Goal: Information Seeking & Learning: Learn about a topic

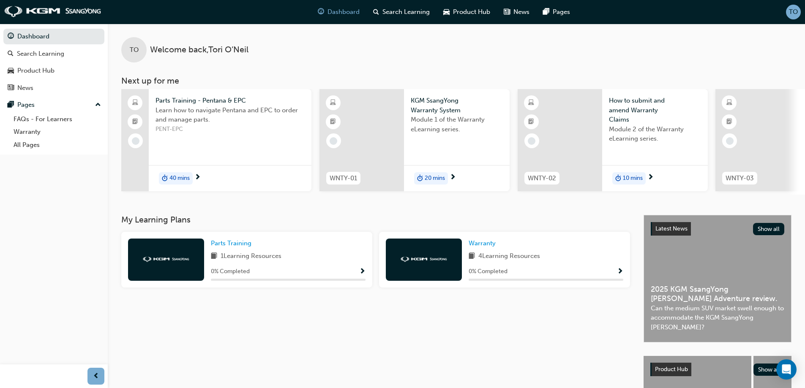
click at [182, 177] on span "40 mins" at bounding box center [179, 179] width 20 height 10
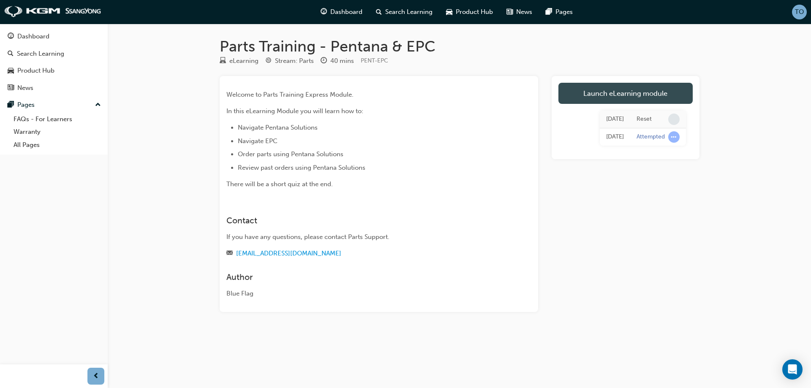
click at [657, 98] on link "Launch eLearning module" at bounding box center [626, 93] width 134 height 21
